Goal: Task Accomplishment & Management: Manage account settings

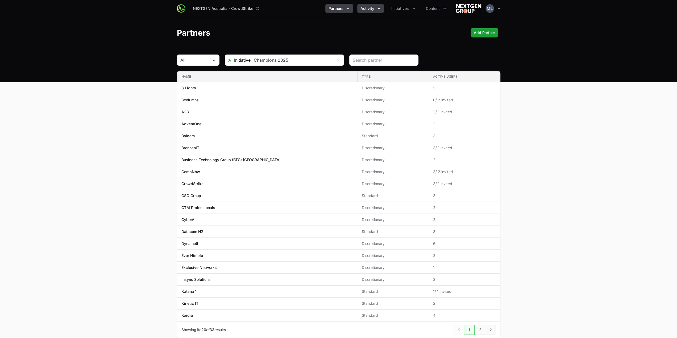
click at [374, 7] on span "Activity" at bounding box center [367, 8] width 14 height 5
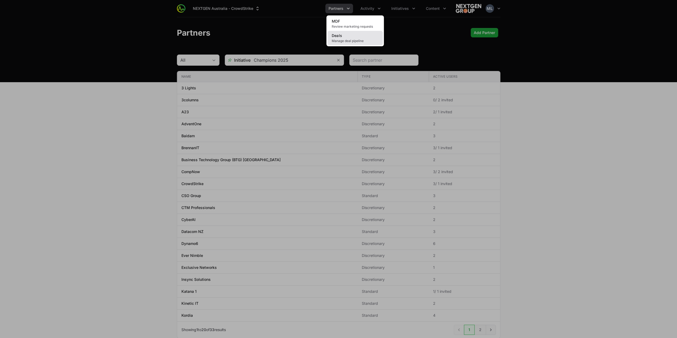
click at [350, 35] on link "Deals Manage deal pipeline" at bounding box center [354, 38] width 55 height 14
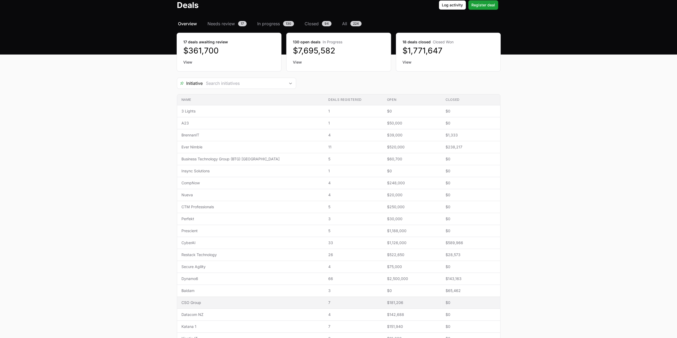
scroll to position [79, 0]
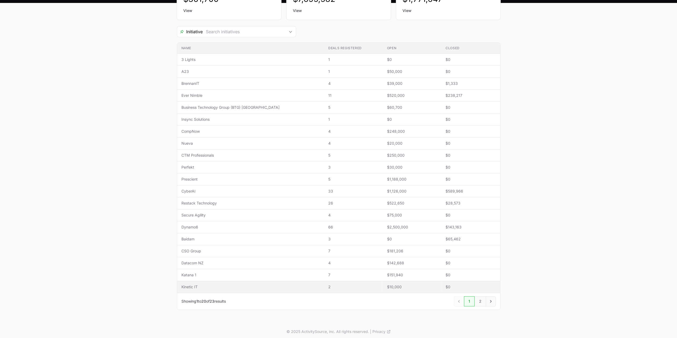
click at [216, 284] on span "Kinetic IT" at bounding box center [250, 286] width 139 height 5
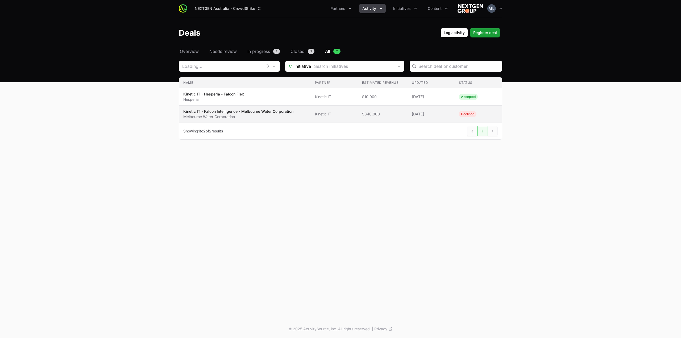
type input "Kinetic IT"
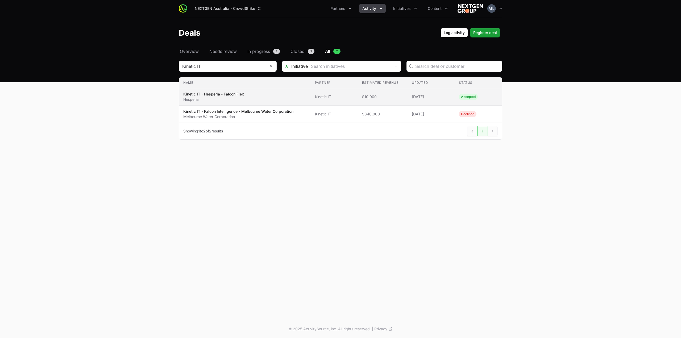
click at [354, 101] on td "Partner Kinetic IT" at bounding box center [334, 96] width 47 height 17
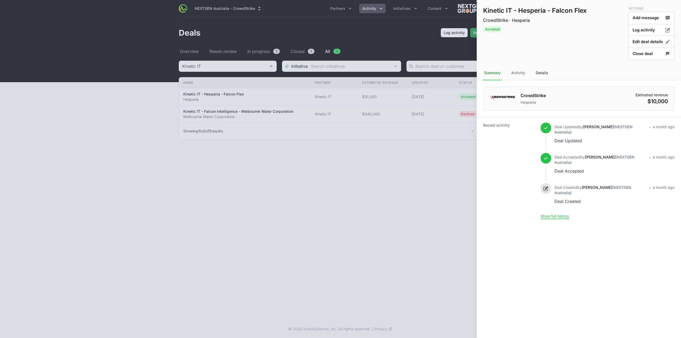
click at [541, 69] on div "Details" at bounding box center [541, 73] width 15 height 14
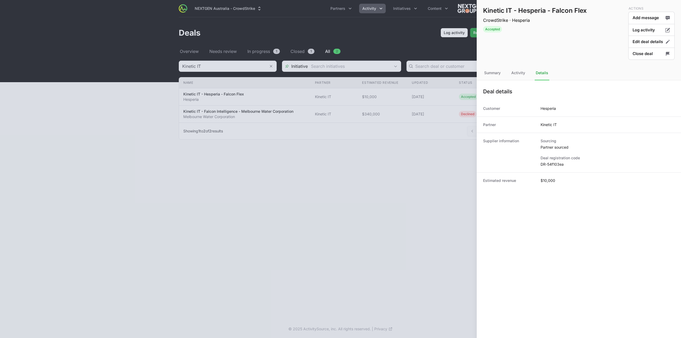
click at [555, 164] on dd "DR-54f103ea" at bounding box center [607, 164] width 134 height 5
copy dl "DR-54f103ea"
